Goal: Book appointment/travel/reservation

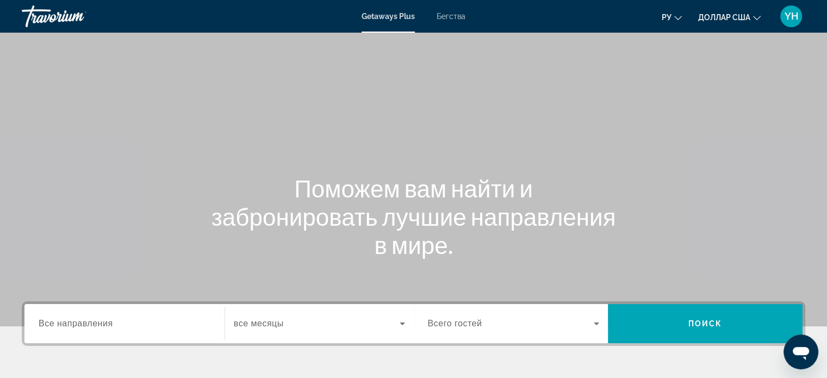
click at [304, 138] on div "Основное содержание" at bounding box center [413, 163] width 827 height 326
click at [456, 16] on font "Бегства" at bounding box center [451, 16] width 29 height 9
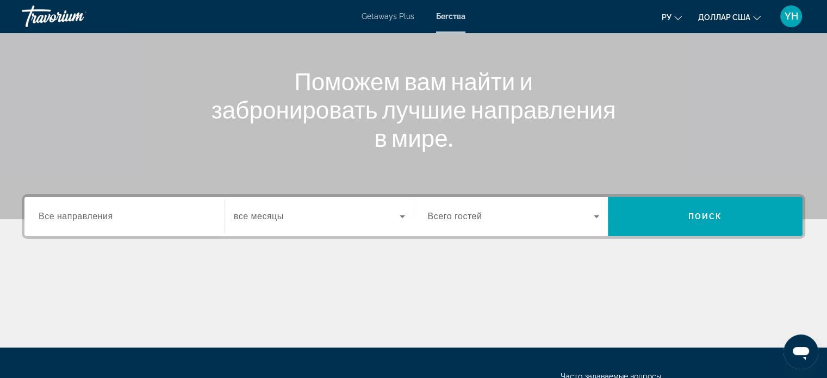
scroll to position [163, 0]
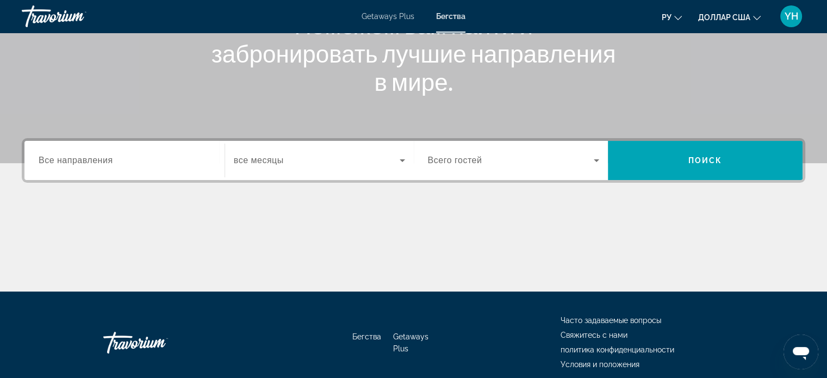
click at [124, 167] on div "Search widget" at bounding box center [125, 160] width 172 height 31
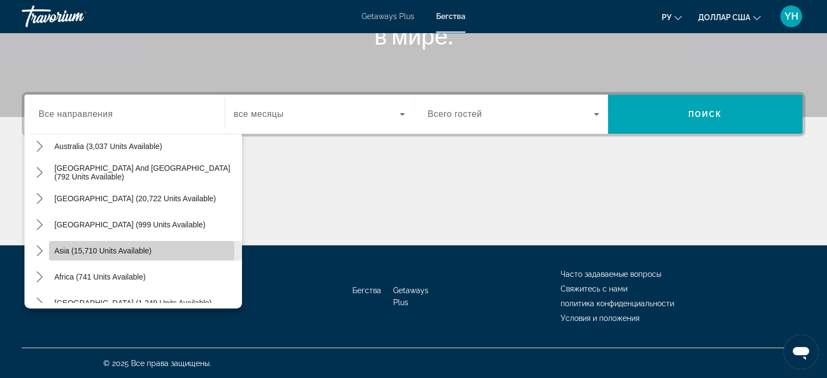
click at [125, 250] on span "Asia (15,710 units available)" at bounding box center [102, 250] width 97 height 9
type input "**********"
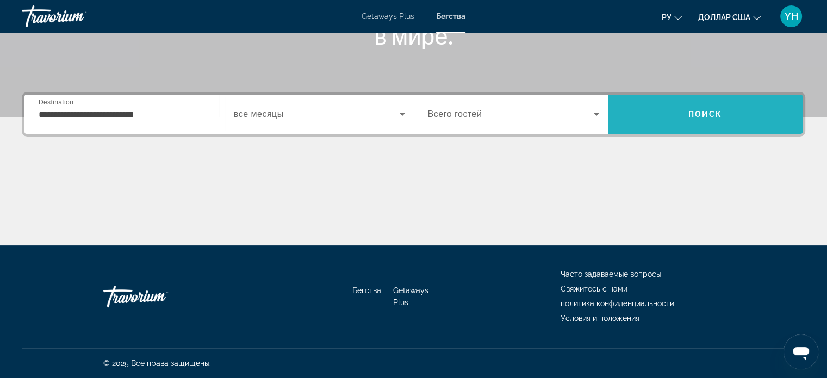
click at [689, 107] on span "Search" at bounding box center [705, 114] width 195 height 26
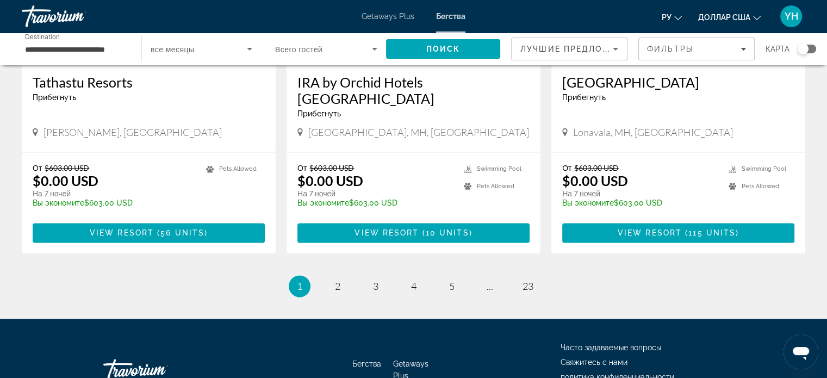
scroll to position [1381, 0]
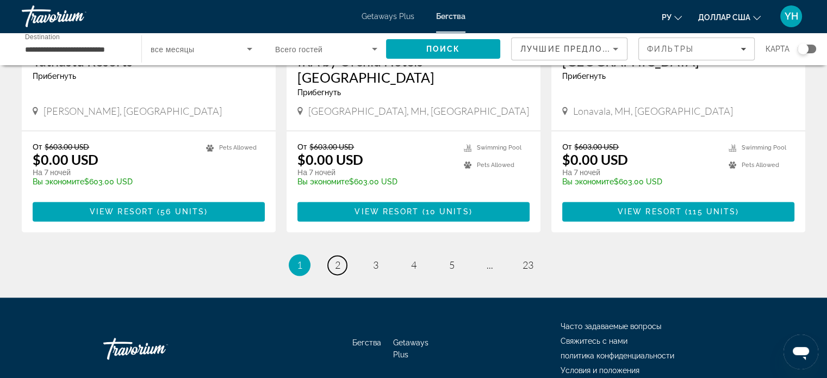
drag, startPoint x: 335, startPoint y: 213, endPoint x: 350, endPoint y: 218, distance: 15.5
click at [339, 259] on span "2" at bounding box center [337, 265] width 5 height 12
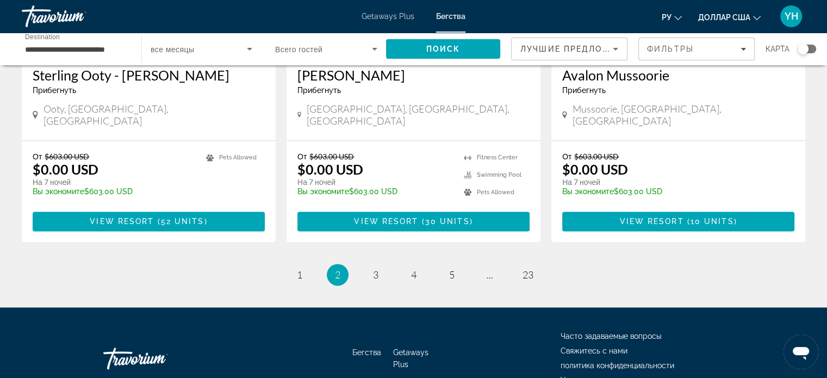
scroll to position [1381, 0]
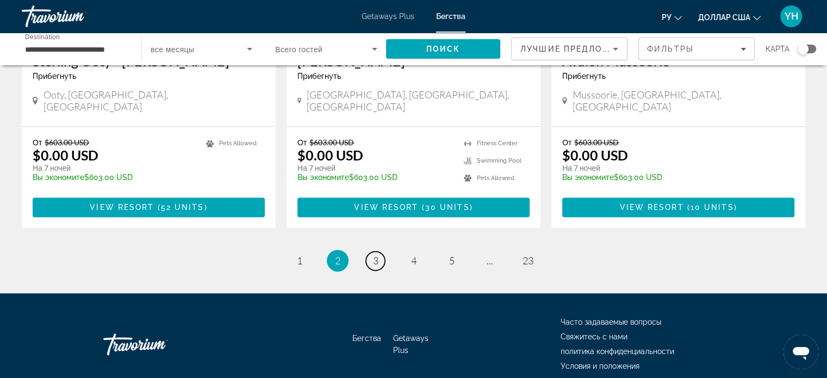
drag, startPoint x: 373, startPoint y: 214, endPoint x: 529, endPoint y: 188, distance: 158.2
click at [376, 254] on span "3" at bounding box center [375, 260] width 5 height 12
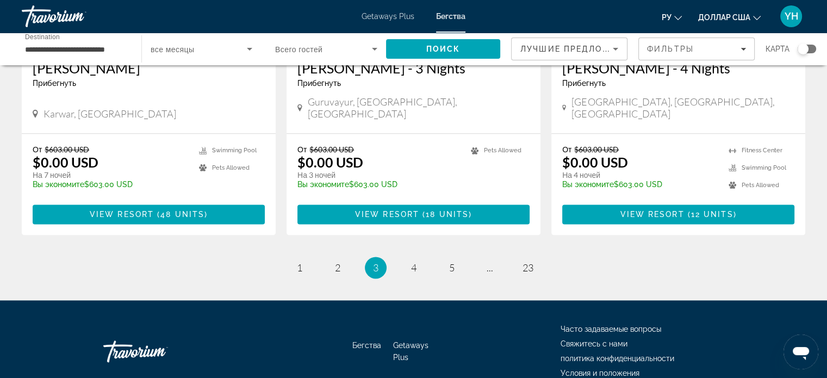
scroll to position [1396, 0]
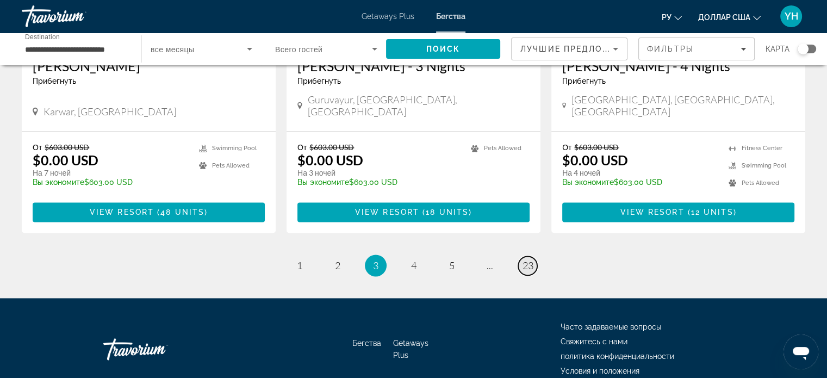
click at [529, 259] on span "23" at bounding box center [528, 265] width 11 height 12
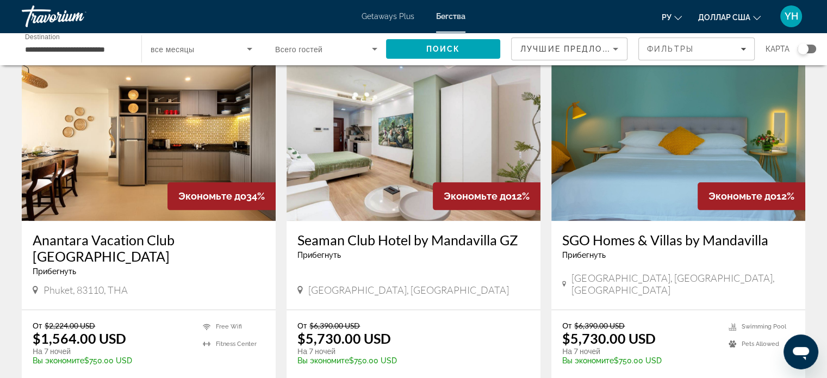
scroll to position [1196, 0]
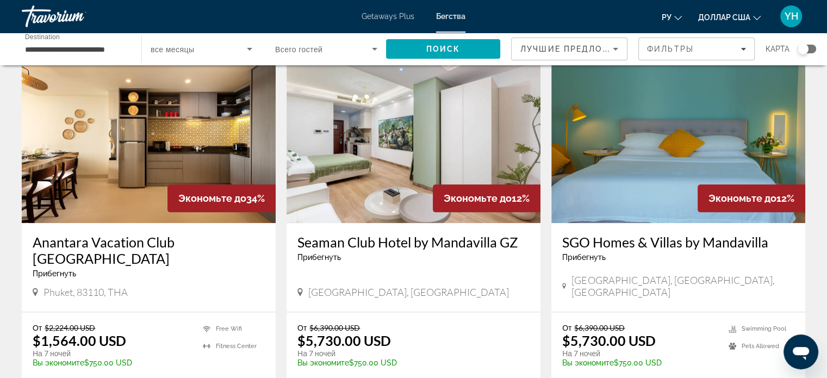
click at [148, 163] on img "Основное содержание" at bounding box center [149, 136] width 254 height 174
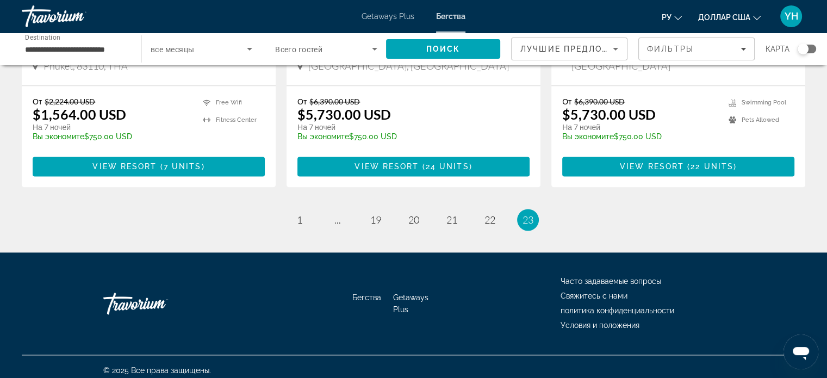
scroll to position [1446, 0]
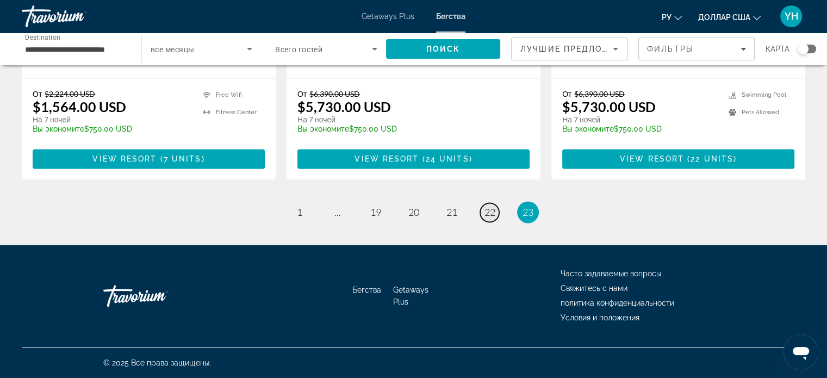
click at [493, 208] on span "22" at bounding box center [489, 212] width 11 height 12
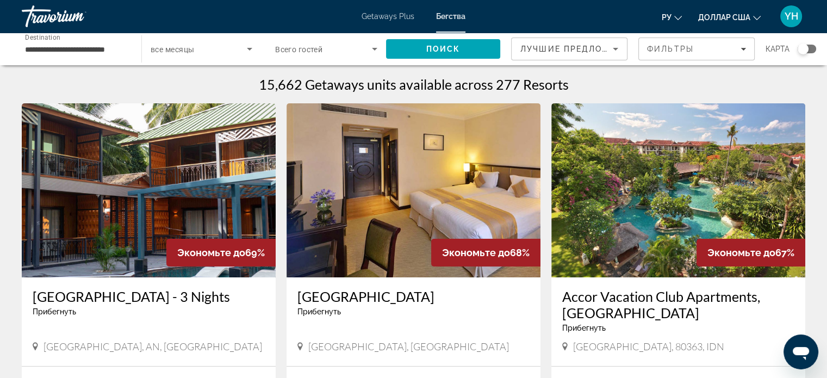
click at [411, 188] on img "Основное содержание" at bounding box center [414, 190] width 254 height 174
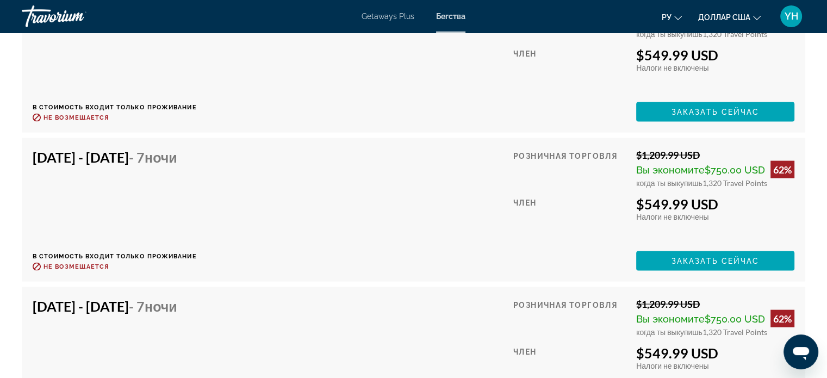
scroll to position [2121, 0]
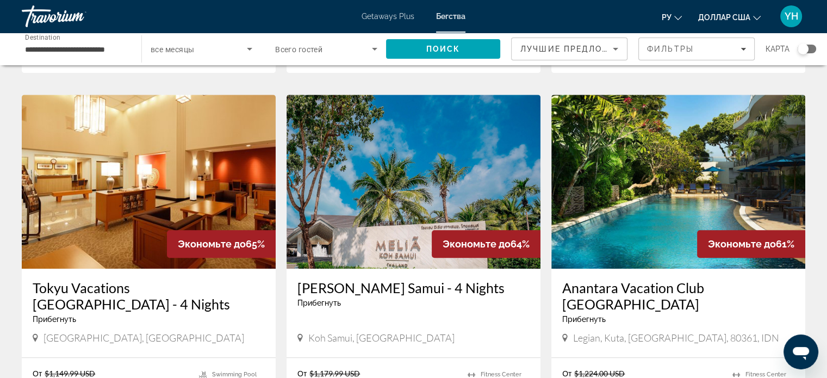
scroll to position [816, 0]
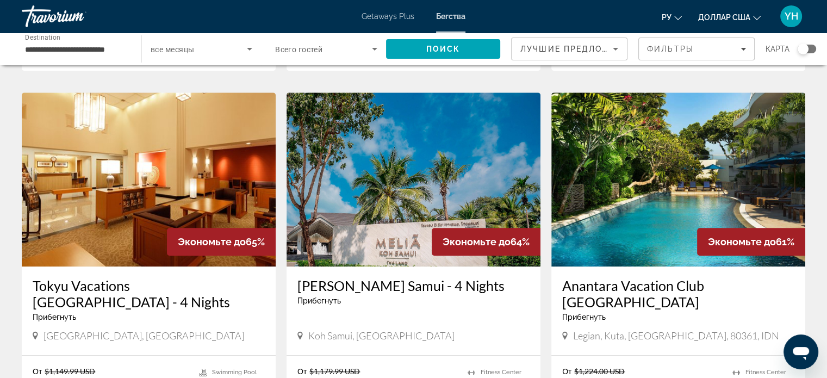
click at [407, 150] on img "Основное содержание" at bounding box center [414, 179] width 254 height 174
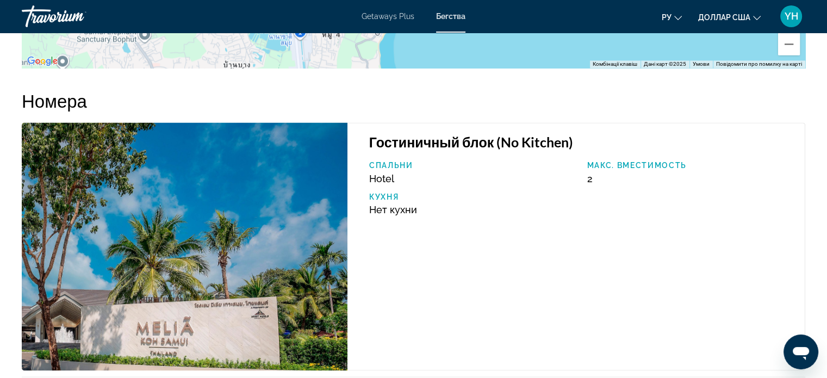
scroll to position [1740, 0]
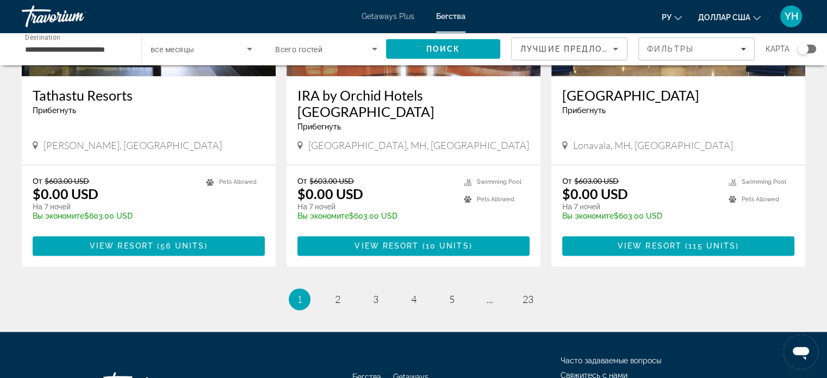
scroll to position [1359, 0]
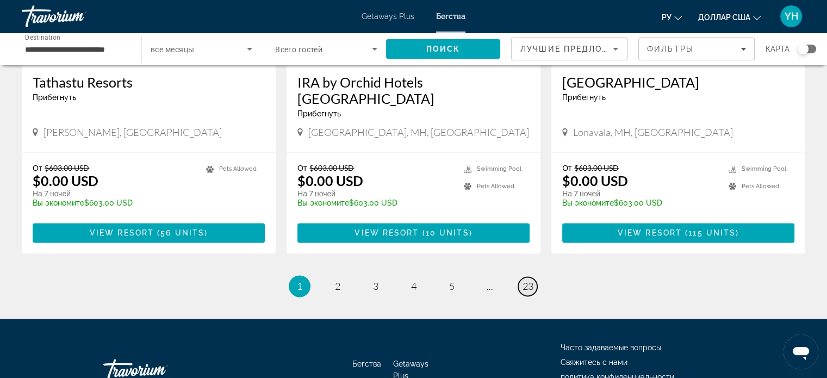
click at [529, 280] on span "23" at bounding box center [528, 286] width 11 height 12
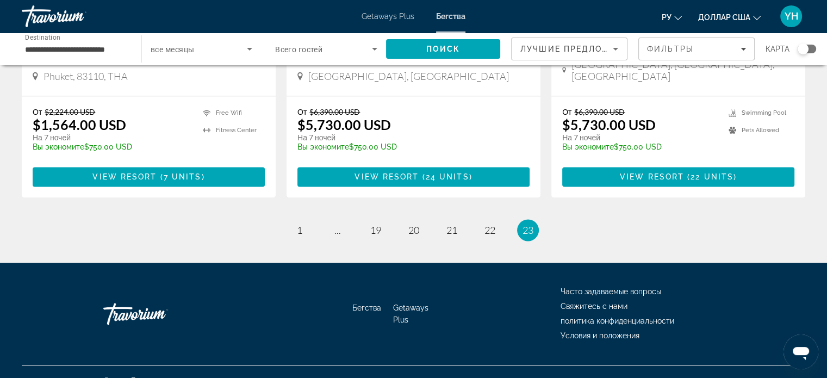
scroll to position [1414, 0]
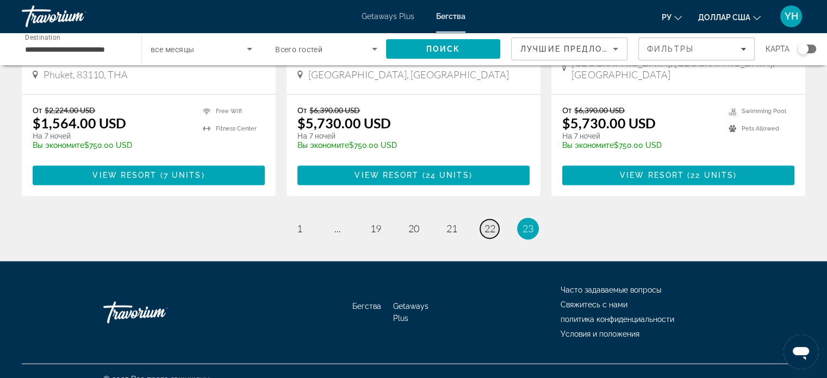
click at [490, 234] on span "22" at bounding box center [489, 228] width 11 height 12
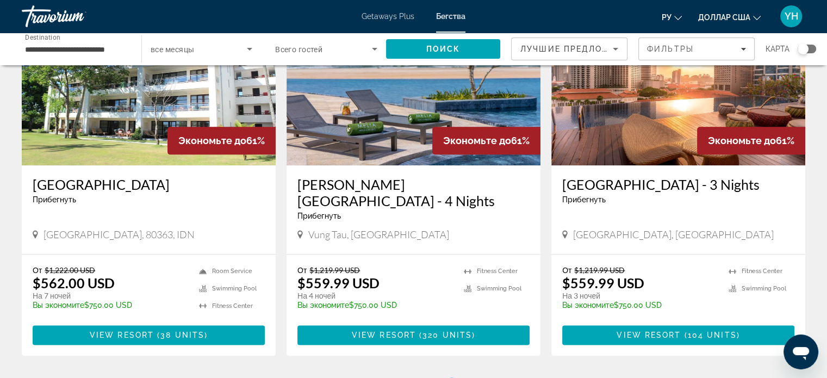
scroll to position [1305, 0]
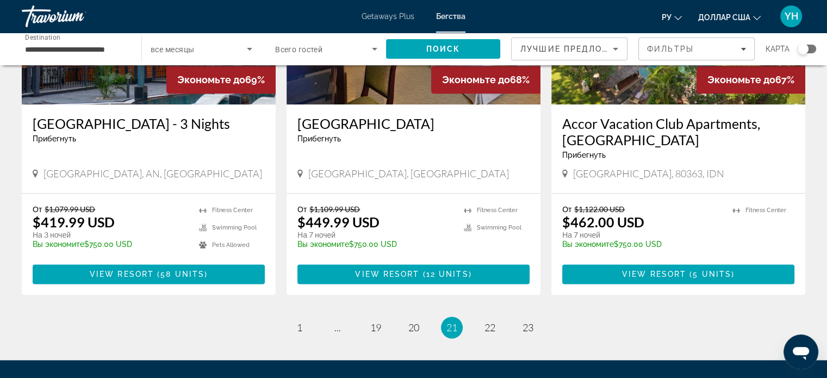
scroll to position [1414, 0]
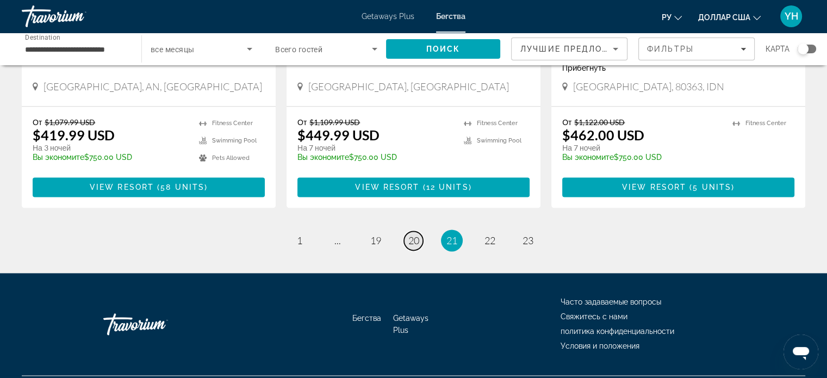
click at [408, 245] on span "20" at bounding box center [413, 240] width 11 height 12
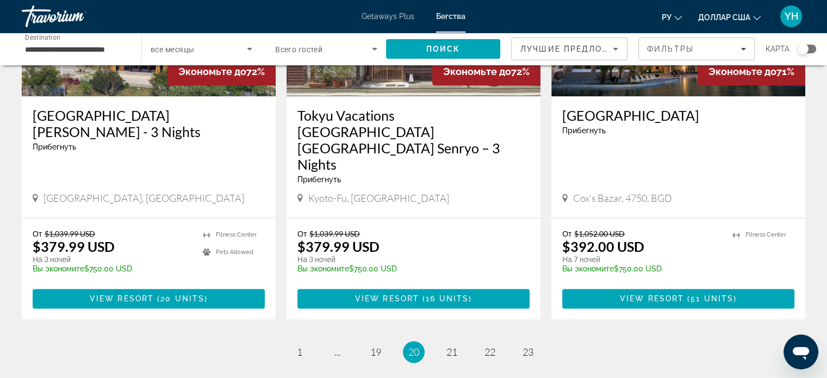
scroll to position [1414, 0]
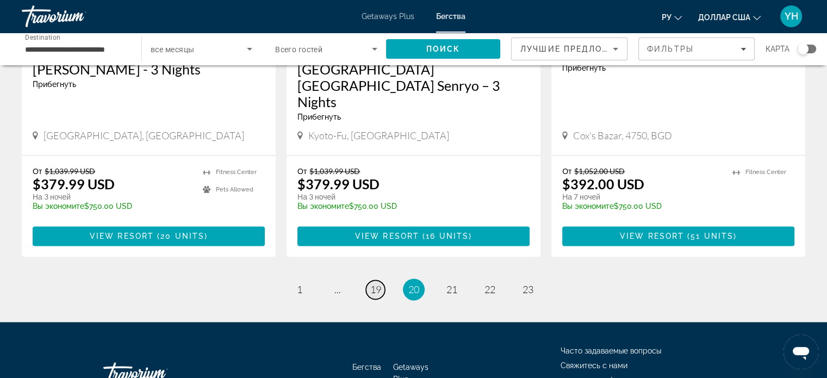
click at [378, 283] on span "19" at bounding box center [375, 289] width 11 height 12
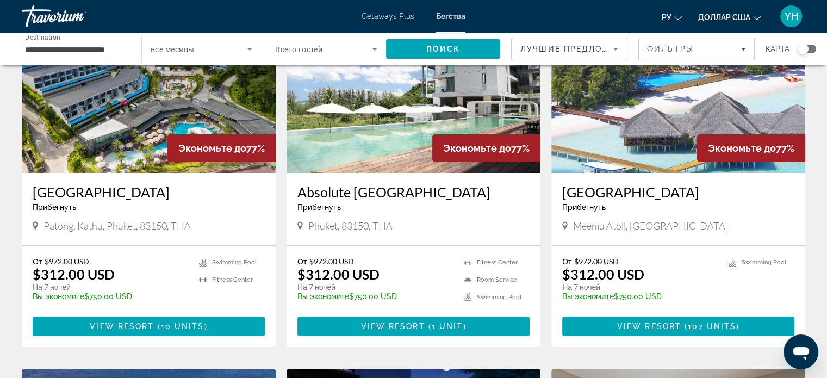
scroll to position [109, 0]
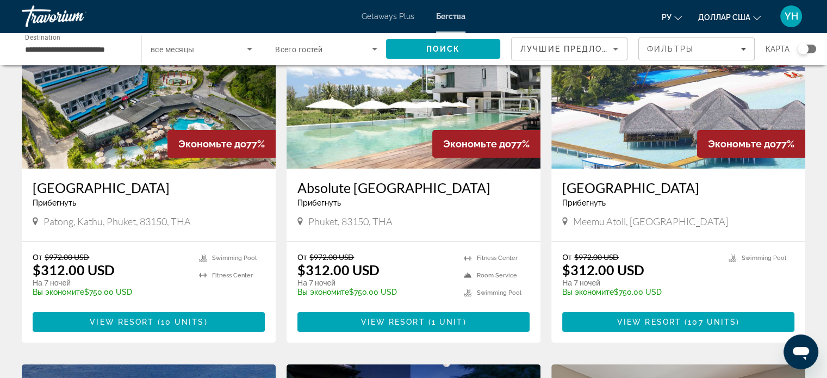
click at [656, 136] on img "Основное содержание" at bounding box center [678, 82] width 254 height 174
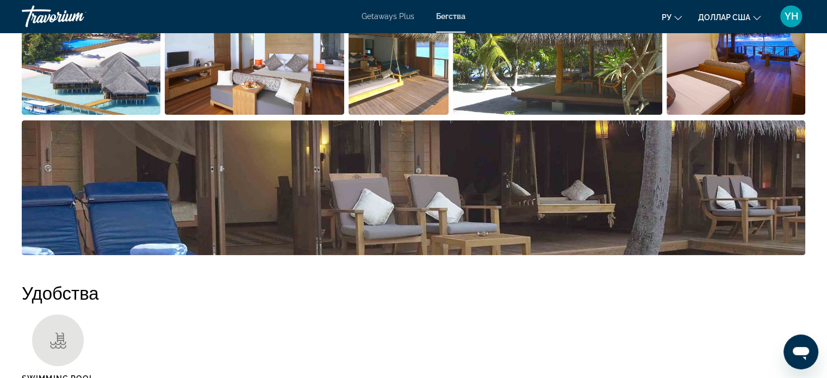
scroll to position [598, 0]
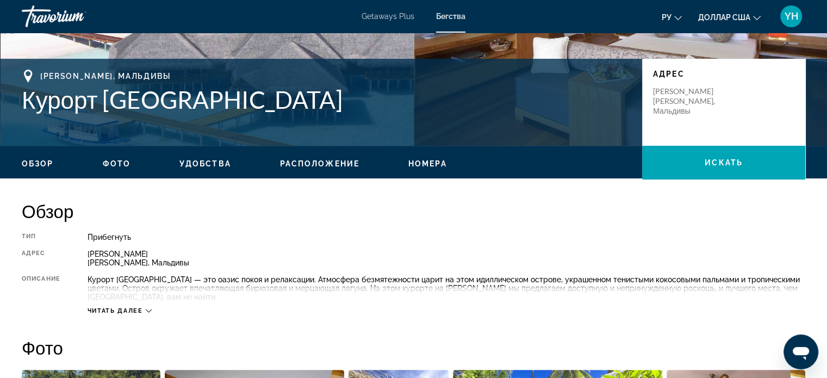
scroll to position [217, 0]
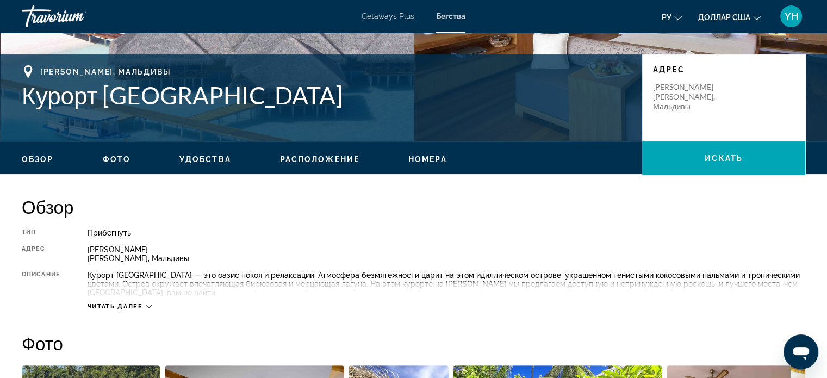
click at [105, 303] on font "Читать далее" at bounding box center [115, 306] width 55 height 7
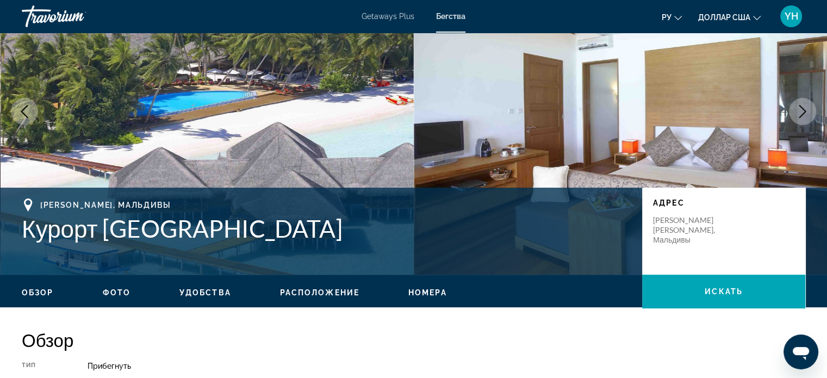
scroll to position [109, 0]
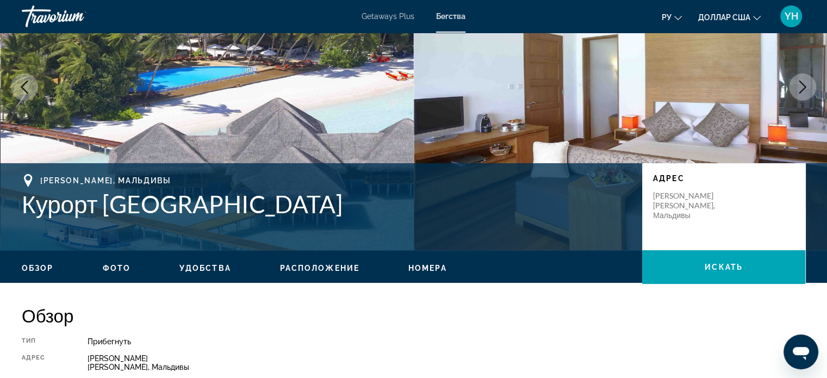
click at [316, 265] on font "Расположение" at bounding box center [319, 268] width 79 height 9
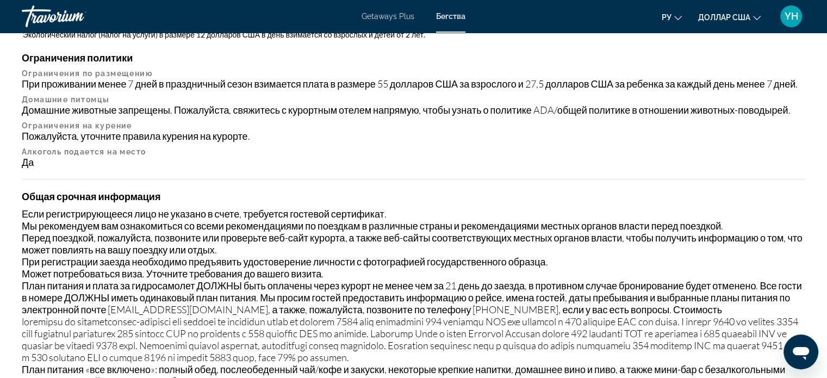
scroll to position [1263, 0]
